Goal: Entertainment & Leisure: Consume media (video, audio)

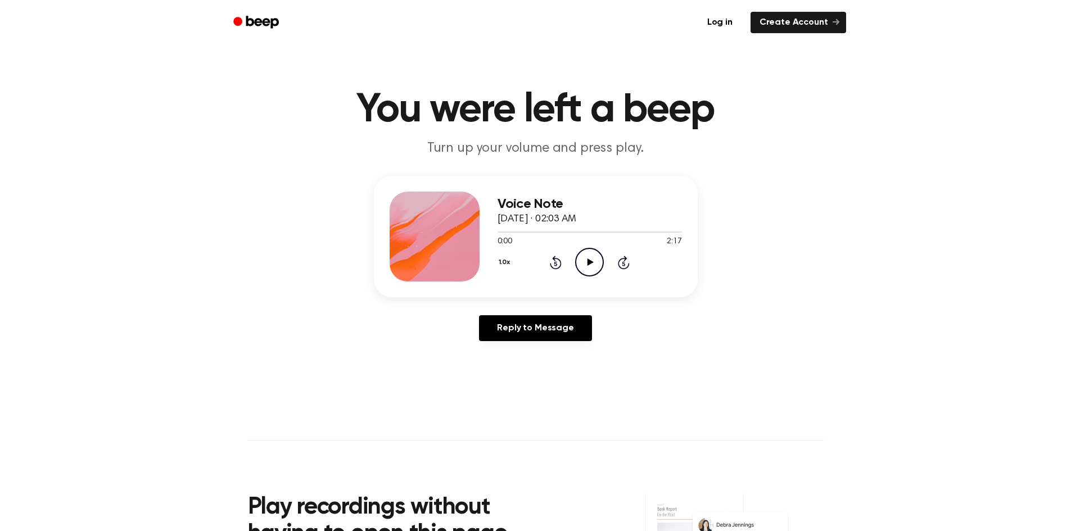
click at [585, 264] on icon "Play Audio" at bounding box center [589, 262] width 29 height 29
click at [594, 270] on icon "Pause Audio" at bounding box center [589, 262] width 29 height 29
click at [585, 250] on icon "Play Audio" at bounding box center [589, 262] width 29 height 29
click at [588, 262] on icon at bounding box center [589, 262] width 5 height 7
click at [588, 262] on icon at bounding box center [591, 262] width 6 height 7
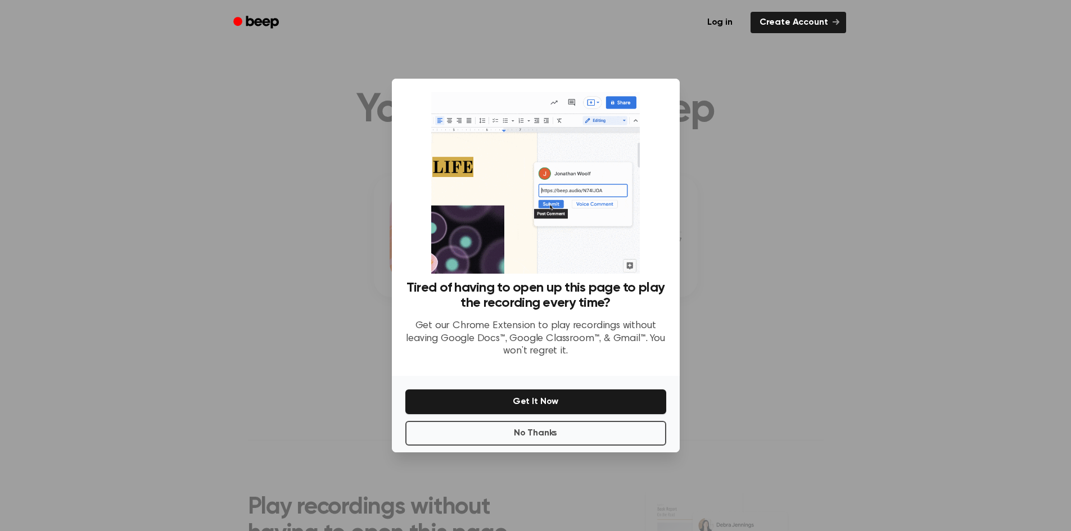
click at [776, 276] on div at bounding box center [535, 265] width 1071 height 531
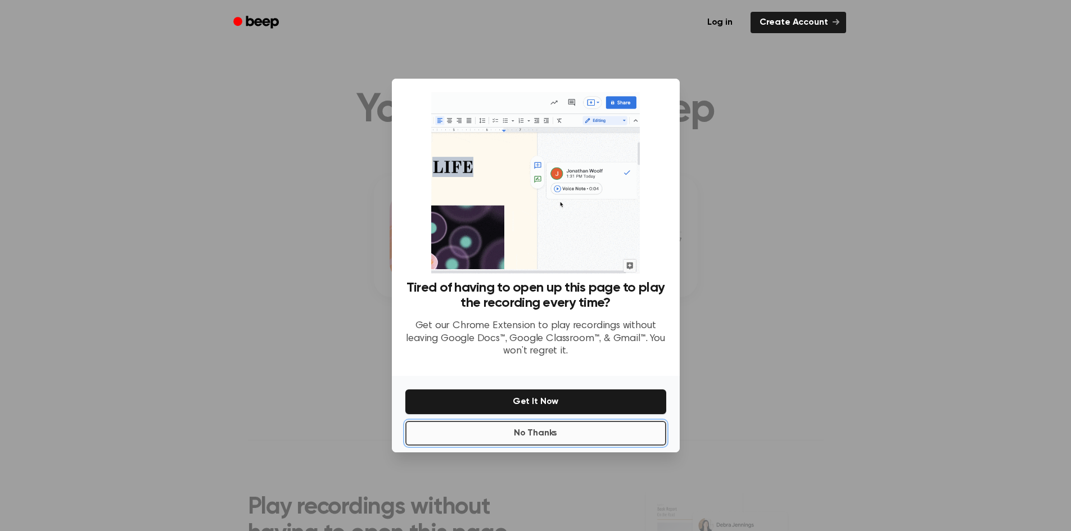
click at [604, 433] on button "No Thanks" at bounding box center [536, 433] width 261 height 25
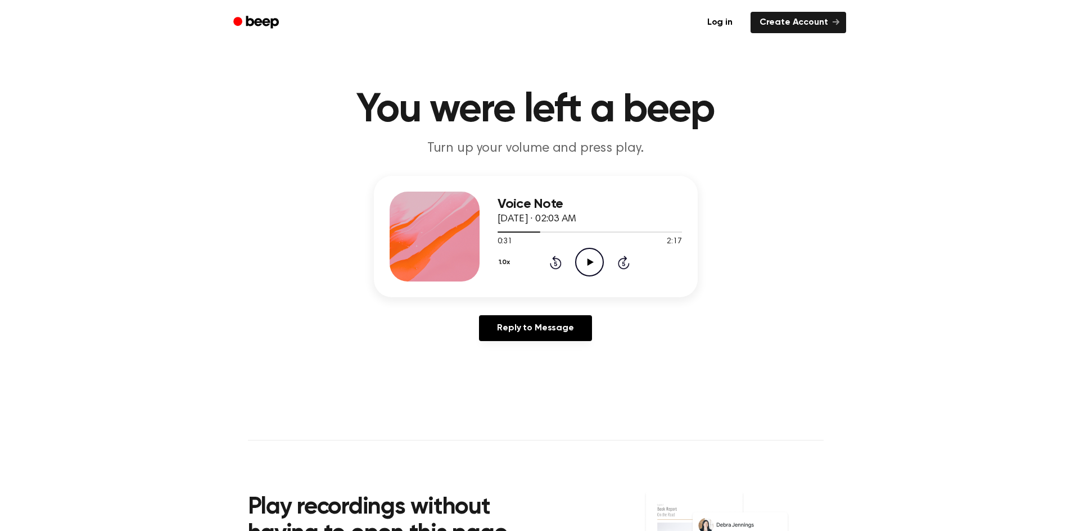
click at [582, 271] on icon "Play Audio" at bounding box center [589, 262] width 29 height 29
click at [521, 236] on div at bounding box center [590, 231] width 184 height 9
click at [580, 264] on icon "Pause Audio" at bounding box center [589, 262] width 29 height 29
click at [580, 264] on icon "Play Audio" at bounding box center [589, 262] width 29 height 29
click at [580, 264] on icon "Pause Audio" at bounding box center [589, 262] width 29 height 29
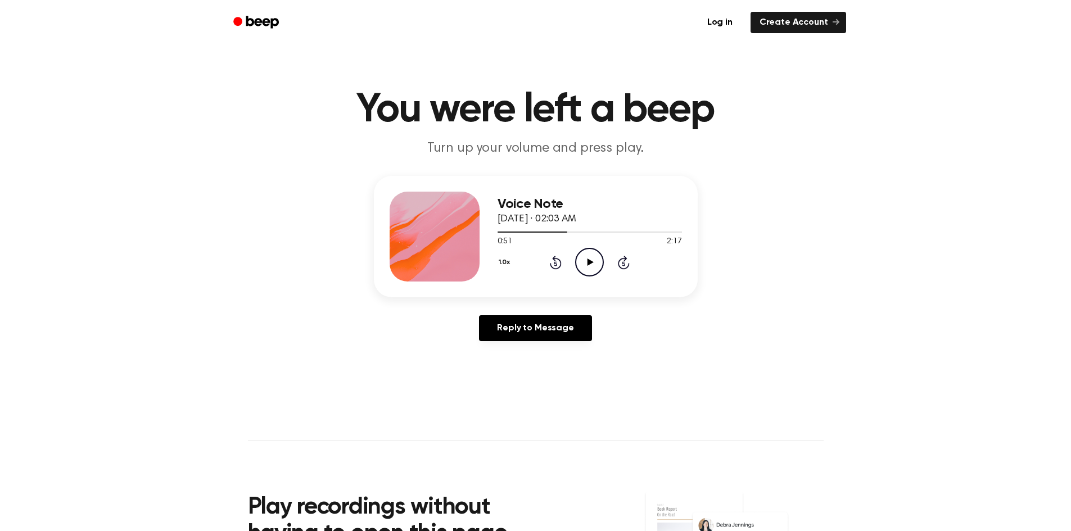
click at [582, 262] on icon "Play Audio" at bounding box center [589, 262] width 29 height 29
click at [497, 259] on div "Voice Note [DATE] · 02:03 AM 1:50 2:17 Your browser does not support the [objec…" at bounding box center [536, 236] width 324 height 121
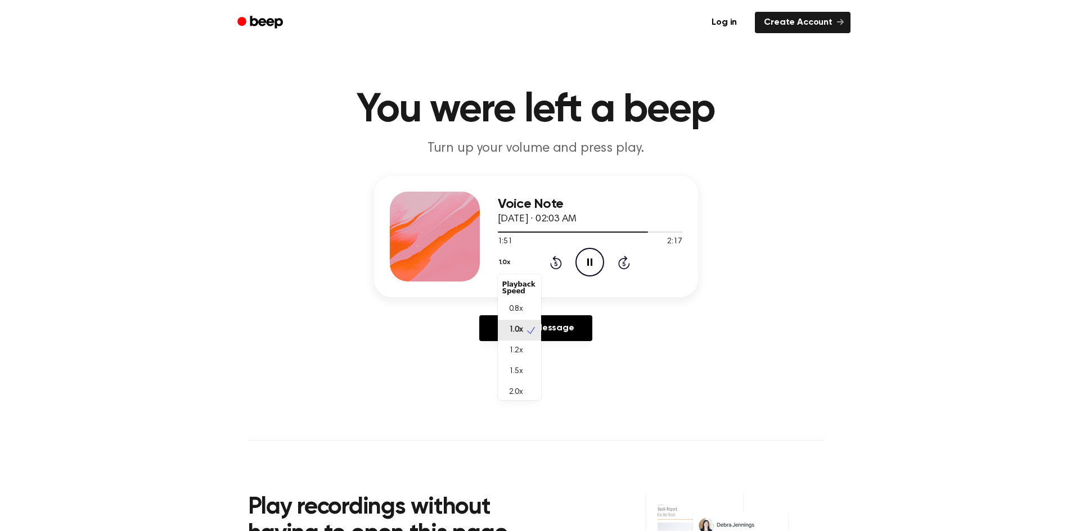
click at [501, 262] on button "1.0x" at bounding box center [506, 262] width 17 height 19
click at [521, 364] on div "1.5x" at bounding box center [519, 372] width 43 height 21
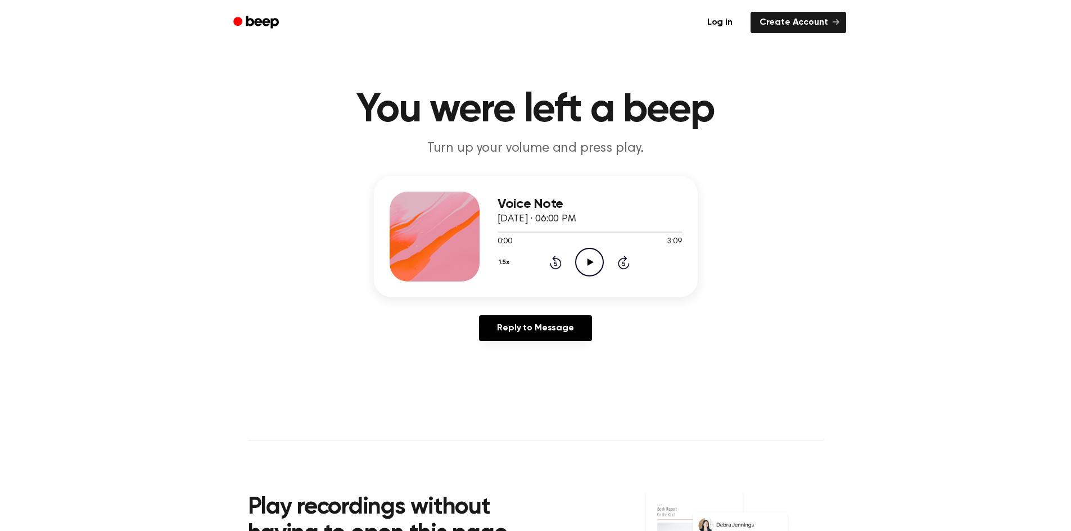
click at [595, 264] on icon "Play Audio" at bounding box center [589, 262] width 29 height 29
